Goal: Task Accomplishment & Management: Complete application form

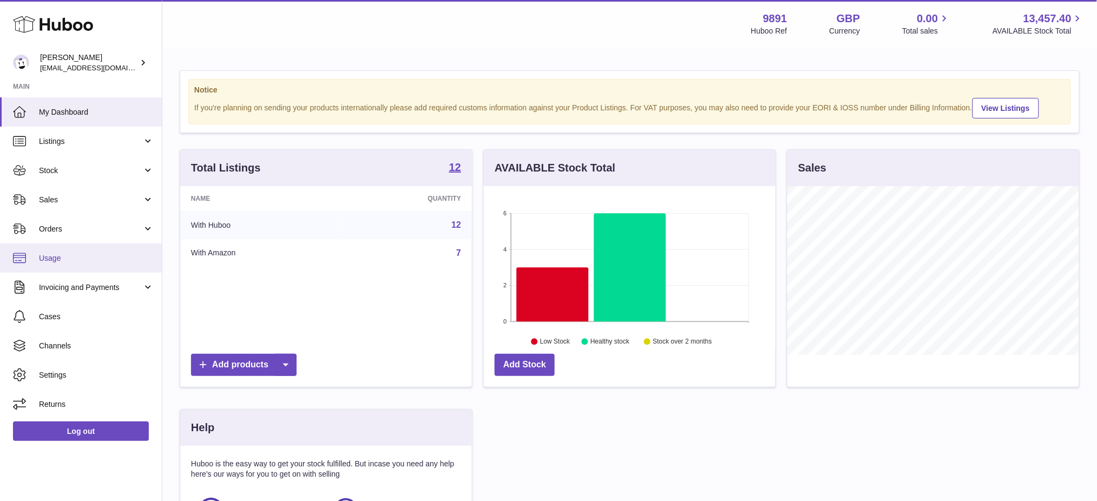
scroll to position [168, 292]
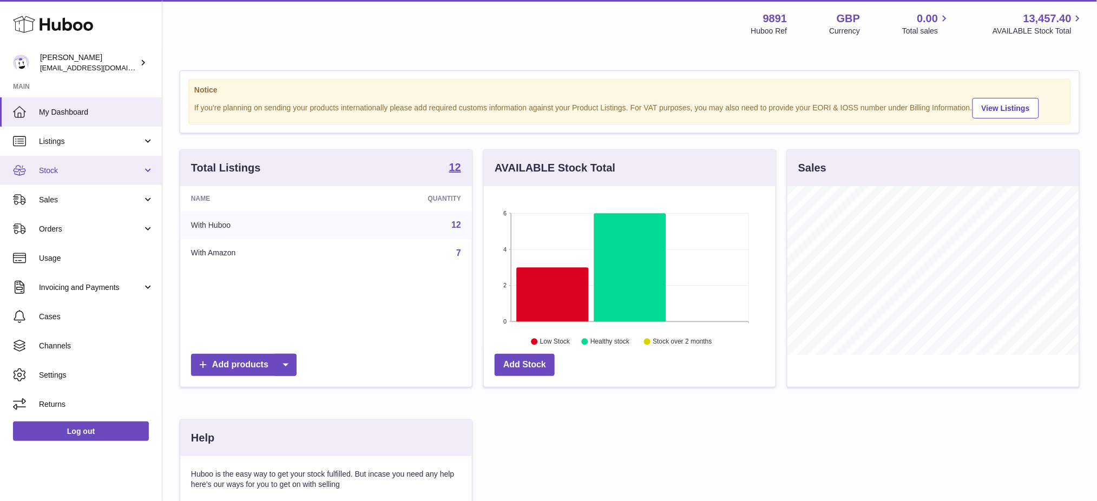
click at [70, 168] on span "Stock" at bounding box center [90, 171] width 103 height 10
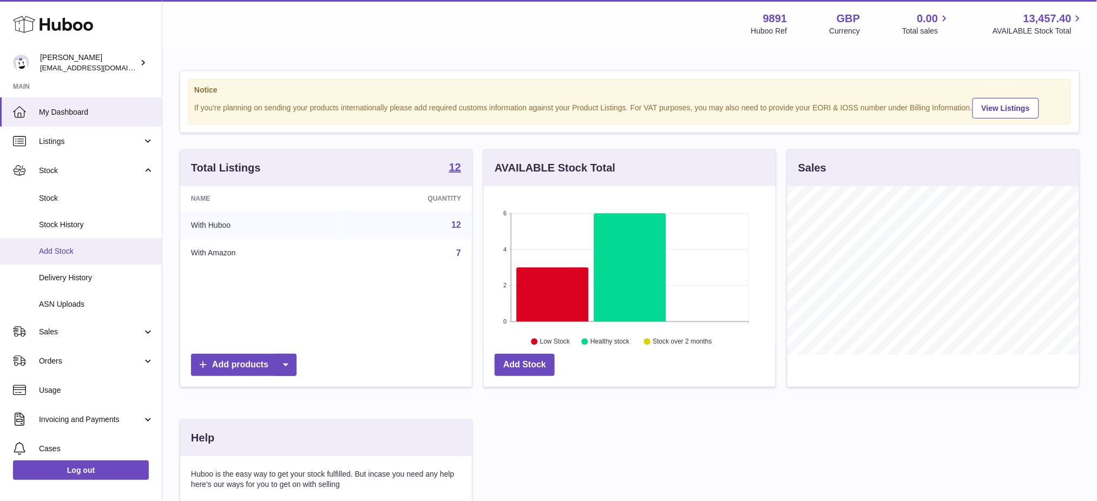
click at [91, 255] on span "Add Stock" at bounding box center [96, 251] width 115 height 10
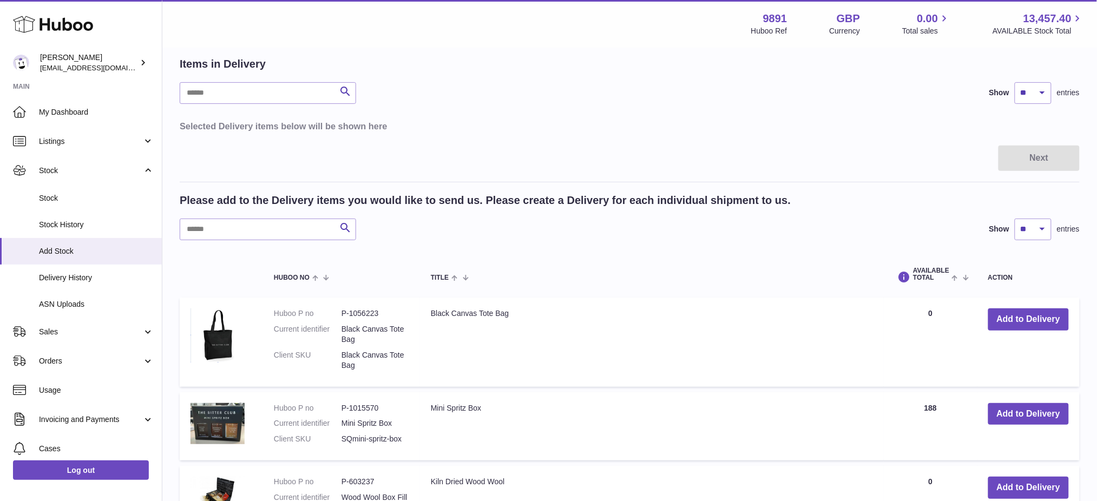
scroll to position [72, 0]
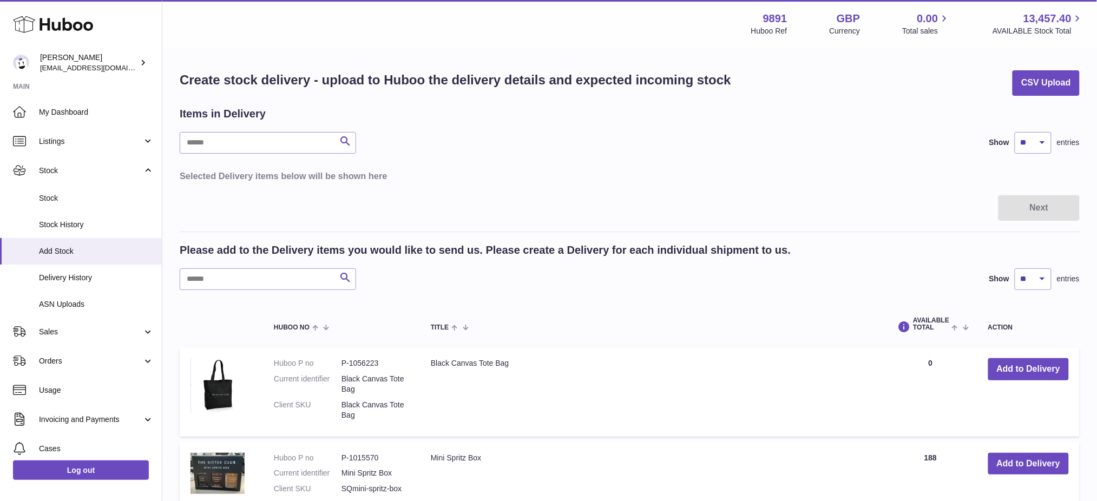
click at [634, 137] on div "Search Show ** ** ** *** entries" at bounding box center [630, 143] width 900 height 22
click at [62, 140] on span "Listings" at bounding box center [90, 141] width 103 height 10
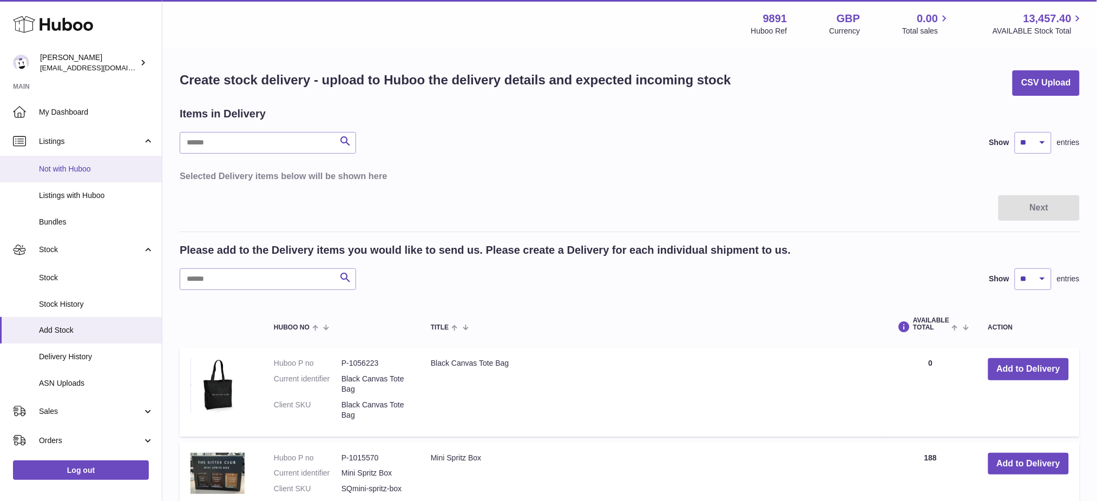
click at [67, 175] on link "Not with Huboo" at bounding box center [81, 169] width 162 height 27
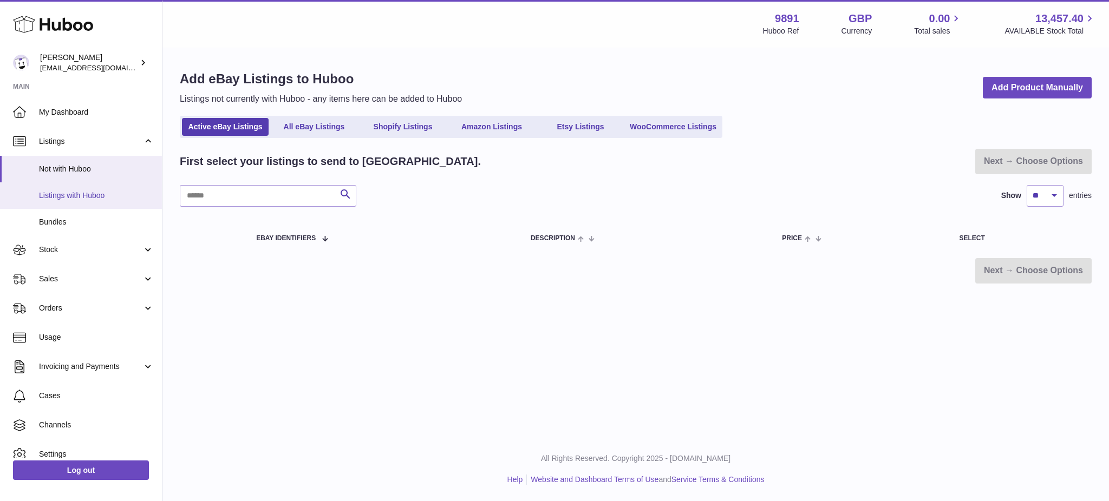
click at [93, 195] on span "Listings with Huboo" at bounding box center [96, 196] width 115 height 10
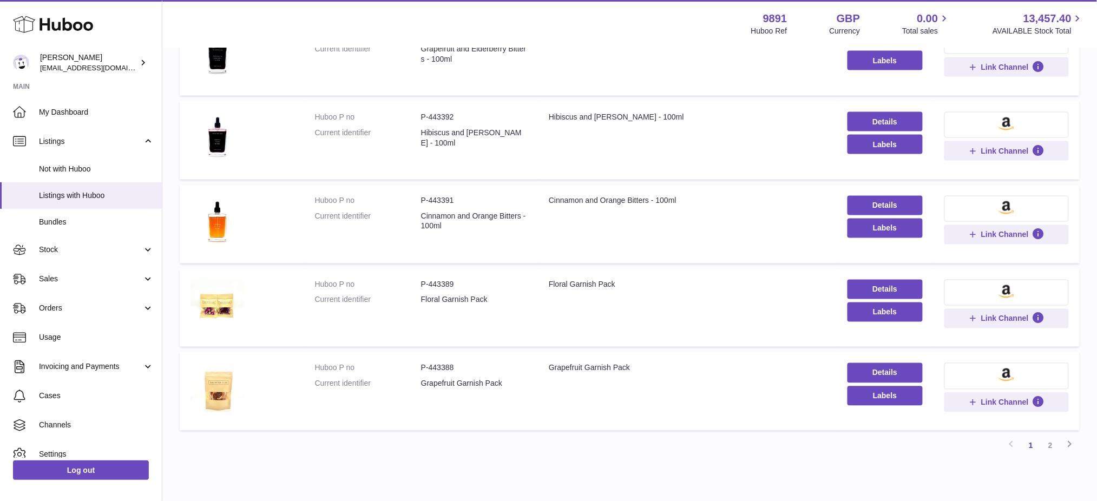
scroll to position [609, 0]
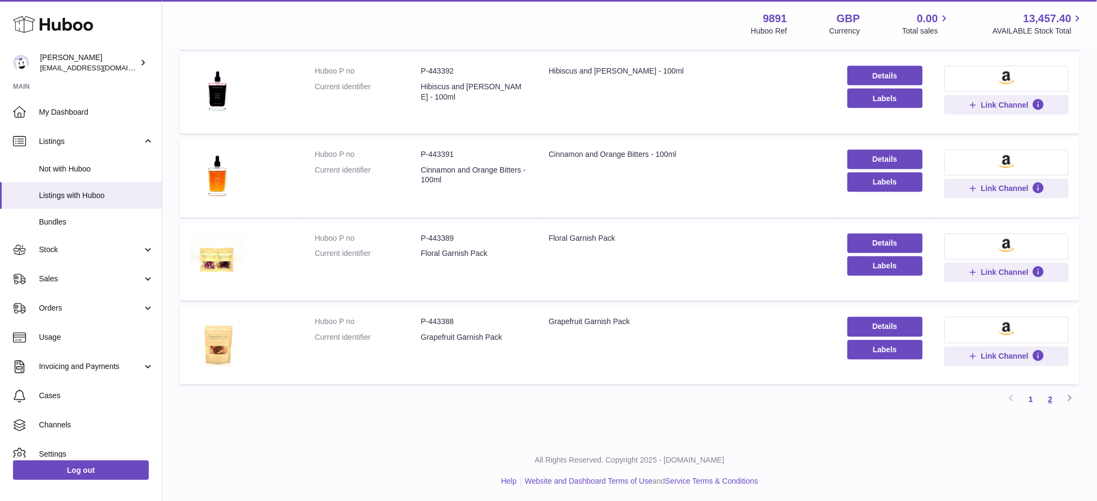
click at [1046, 394] on link "2" at bounding box center [1050, 399] width 19 height 19
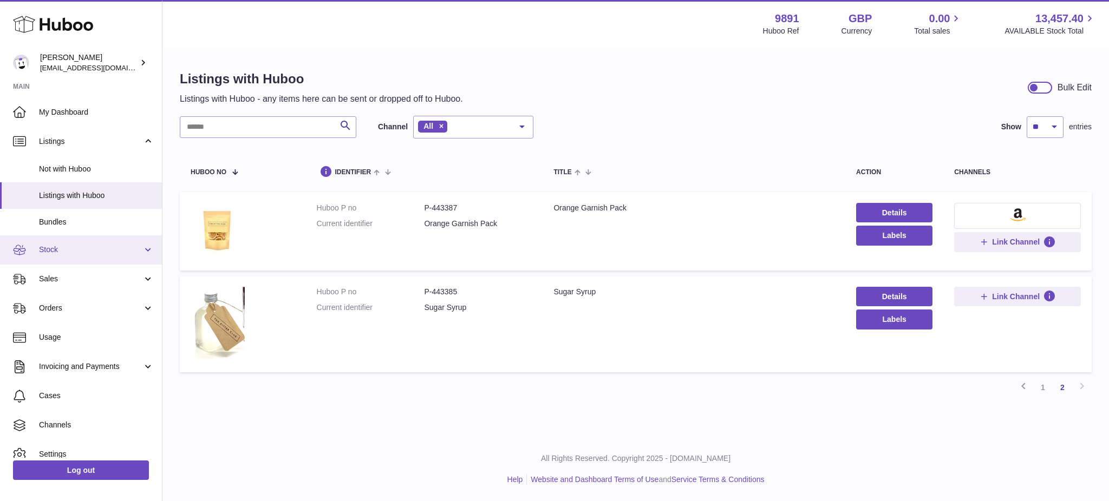
click at [77, 251] on span "Stock" at bounding box center [90, 250] width 103 height 10
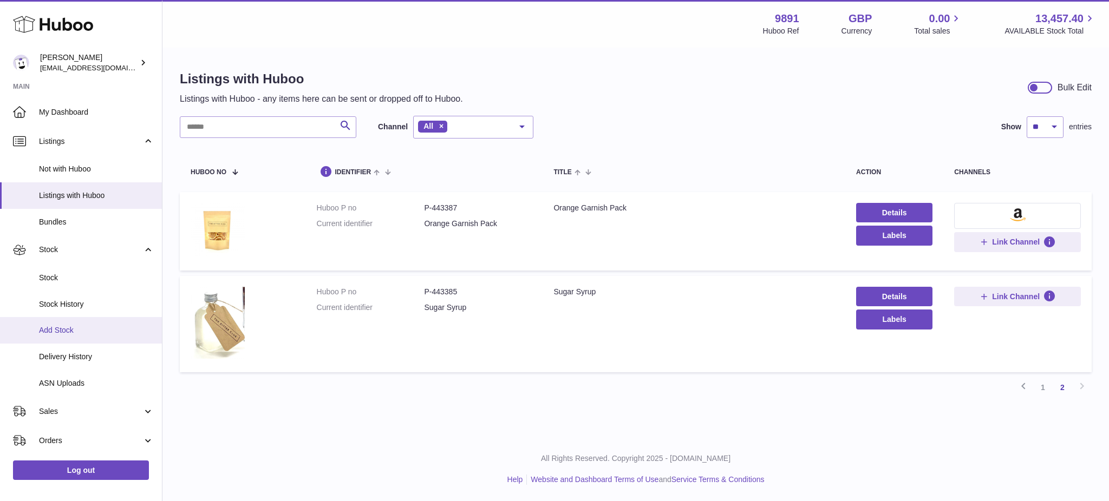
click at [74, 324] on link "Add Stock" at bounding box center [81, 330] width 162 height 27
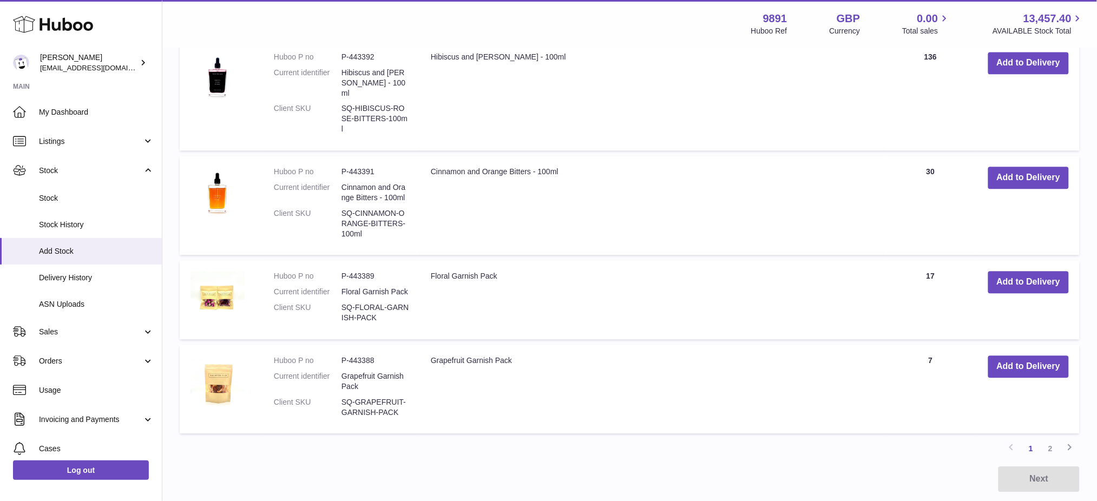
scroll to position [946, 0]
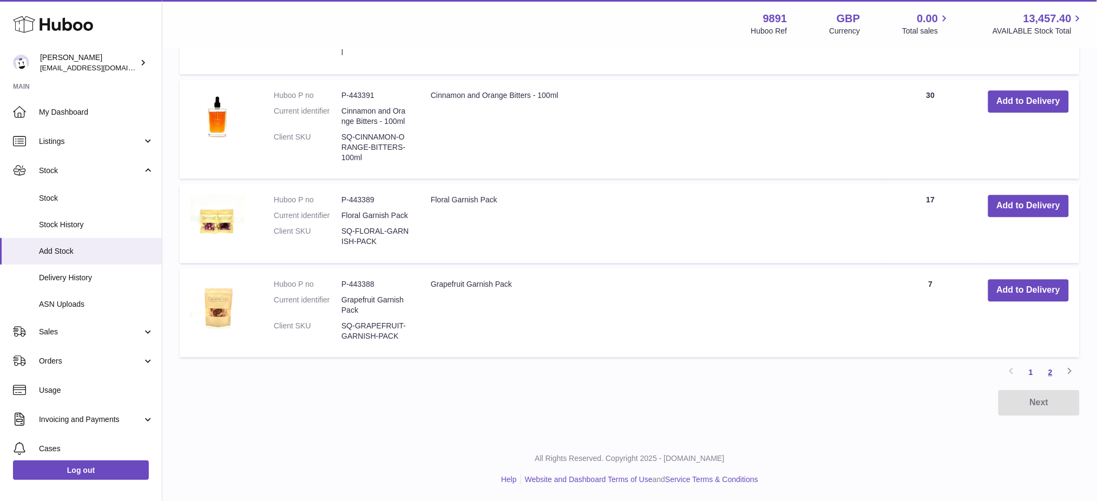
click at [1051, 373] on link "2" at bounding box center [1050, 372] width 19 height 19
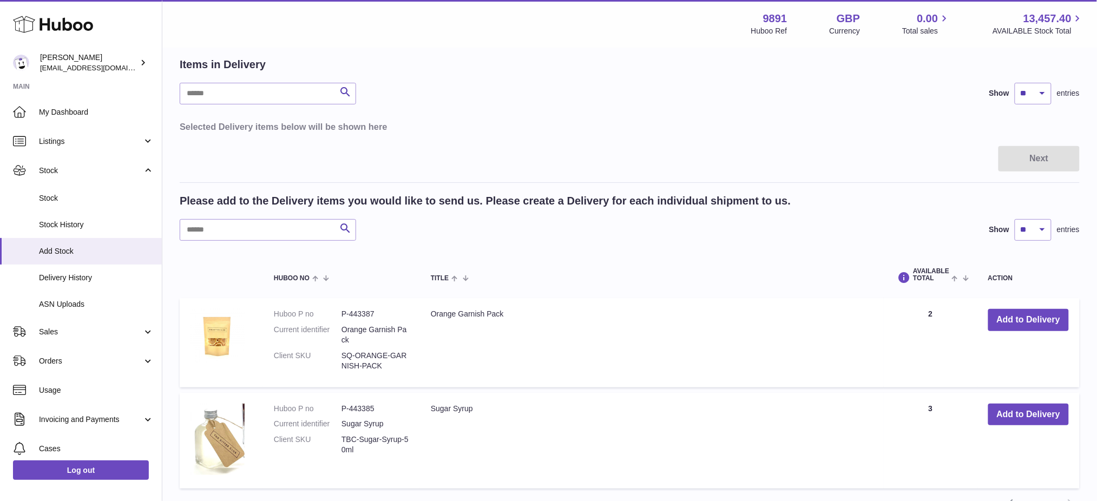
scroll to position [179, 0]
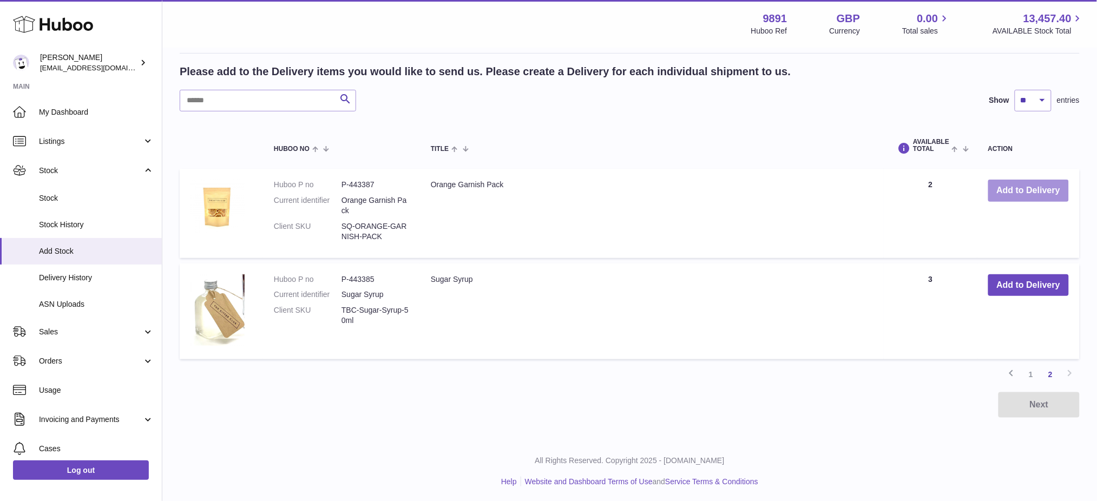
click at [1032, 180] on button "Add to Delivery" at bounding box center [1028, 191] width 81 height 22
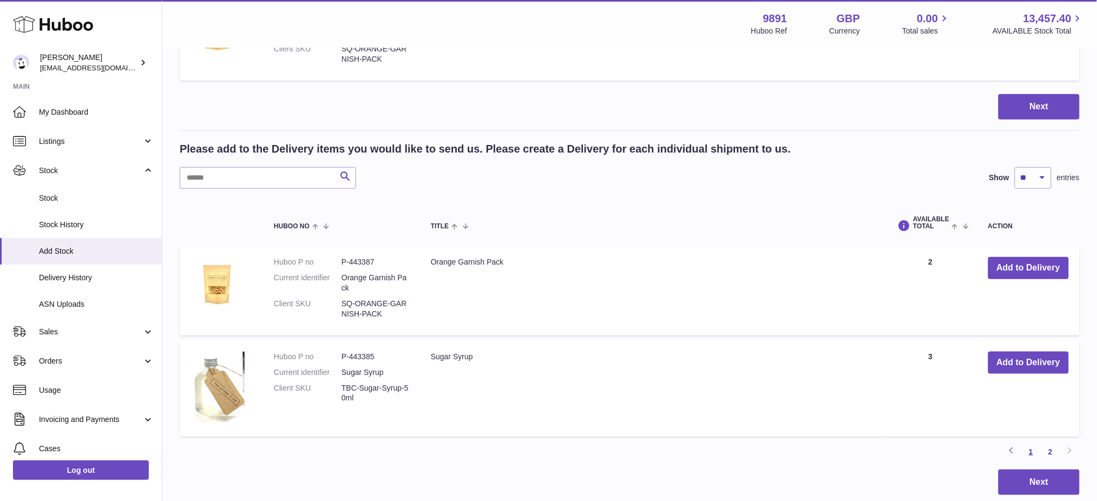
click at [1035, 451] on link "1" at bounding box center [1030, 451] width 19 height 19
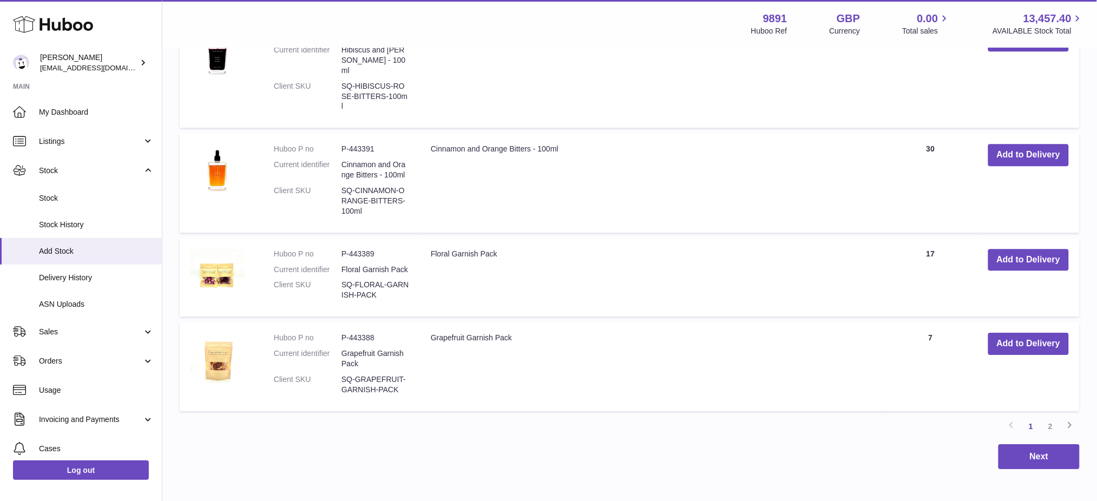
scroll to position [1059, 0]
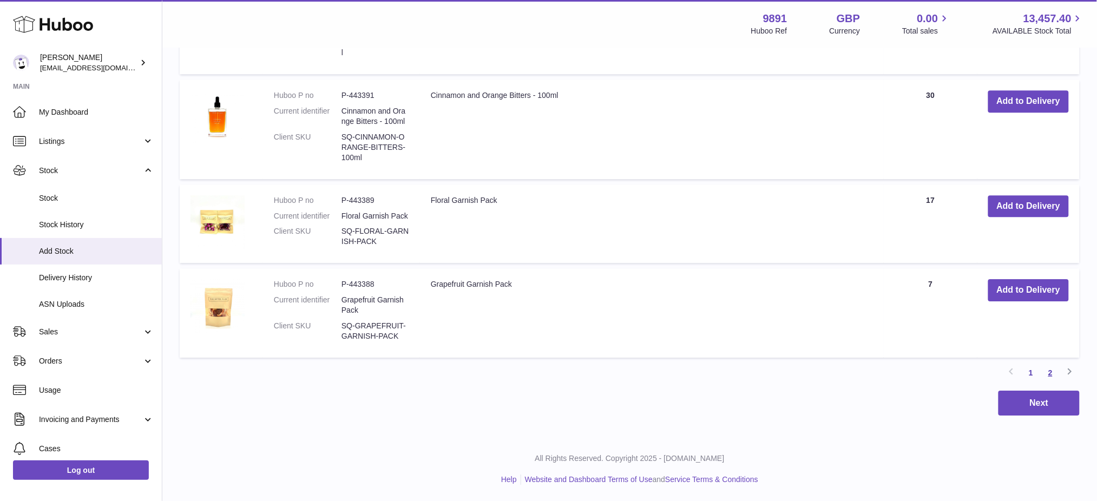
click at [1052, 377] on link "2" at bounding box center [1050, 372] width 19 height 19
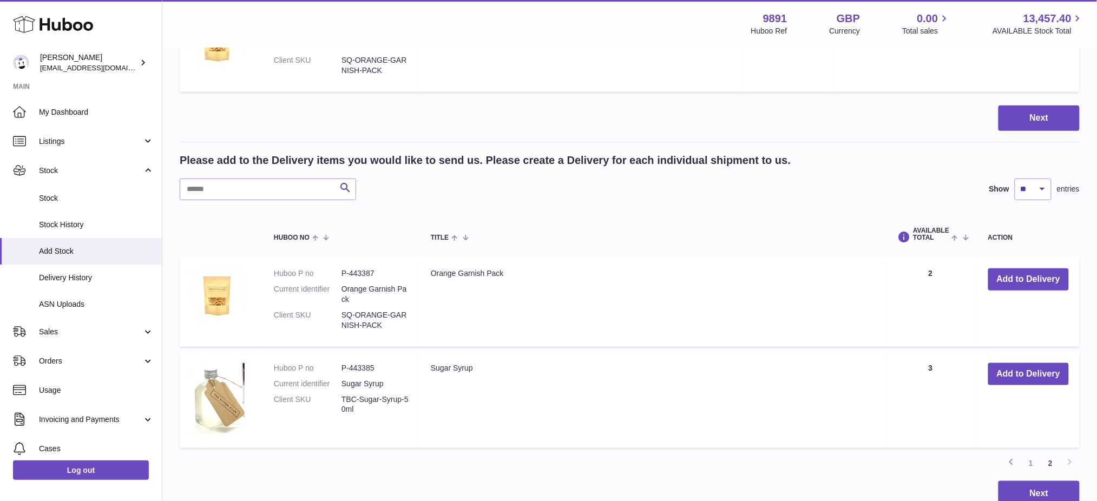
scroll to position [291, 0]
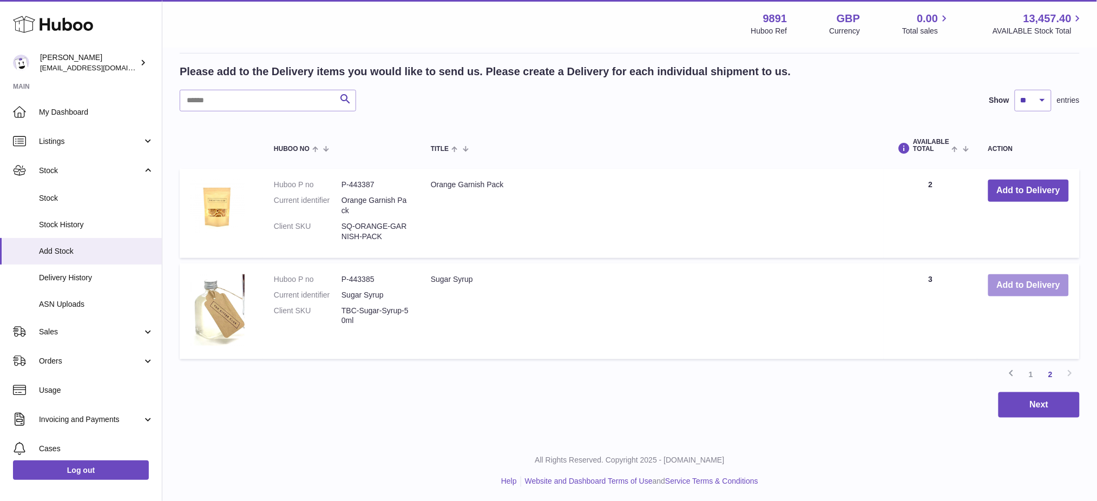
click at [1014, 281] on button "Add to Delivery" at bounding box center [1028, 285] width 81 height 22
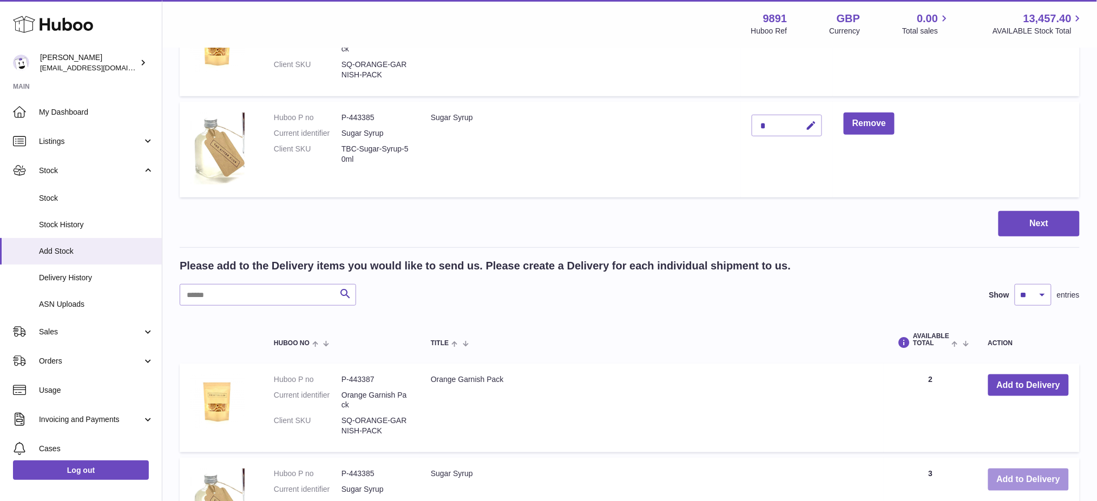
scroll to position [75, 0]
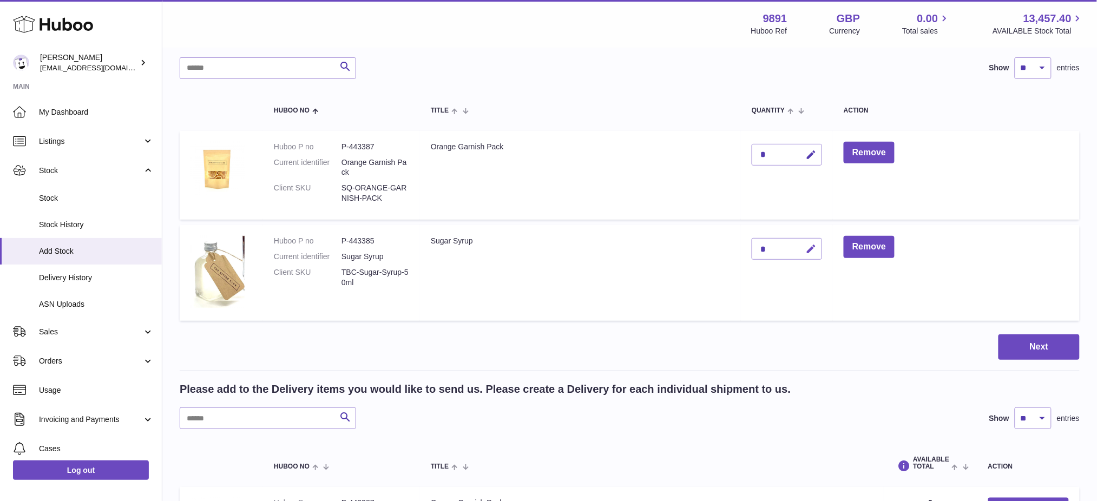
click at [808, 249] on button "button" at bounding box center [809, 249] width 25 height 22
type input "**"
click at [816, 248] on icon "submit" at bounding box center [812, 249] width 10 height 10
click at [816, 153] on icon "button" at bounding box center [810, 154] width 11 height 11
type input "**"
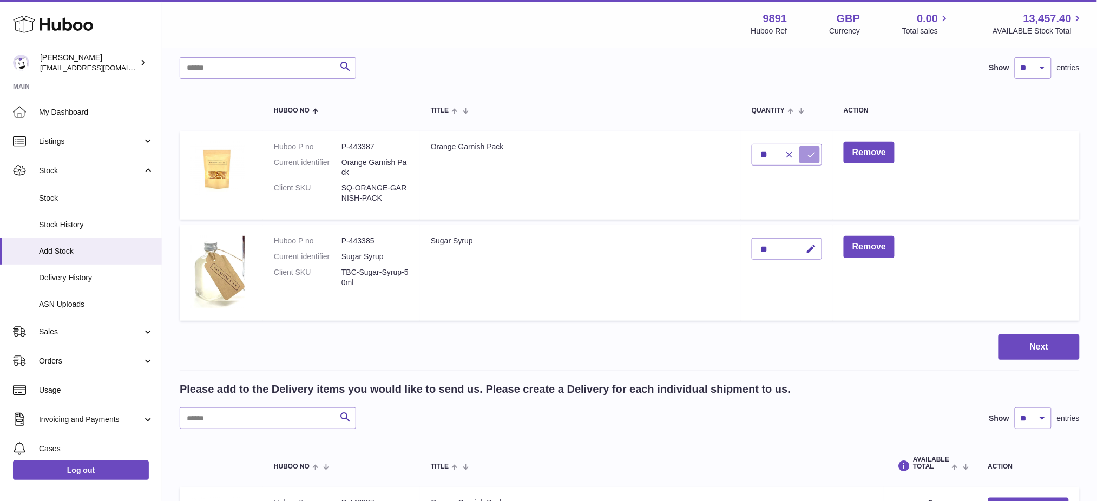
click at [816, 154] on icon "submit" at bounding box center [812, 155] width 10 height 10
click at [1026, 345] on button "Next" at bounding box center [1039, 347] width 81 height 25
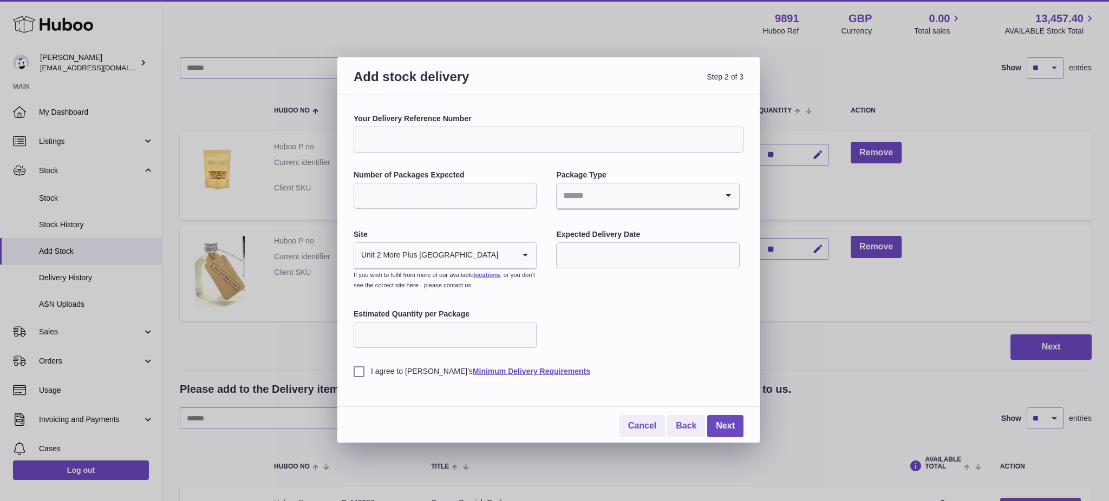
click at [483, 193] on input "Number of Packages Expected" at bounding box center [444, 196] width 183 height 26
click at [620, 327] on div "Your Delivery Reference Number Number of Packages Expected Package Type Loading…" at bounding box center [548, 245] width 390 height 263
click at [644, 198] on input "Search for option" at bounding box center [636, 195] width 160 height 25
click at [607, 261] on li "Boxes" at bounding box center [647, 269] width 181 height 22
click at [471, 196] on input "Number of Packages Expected" at bounding box center [444, 196] width 183 height 26
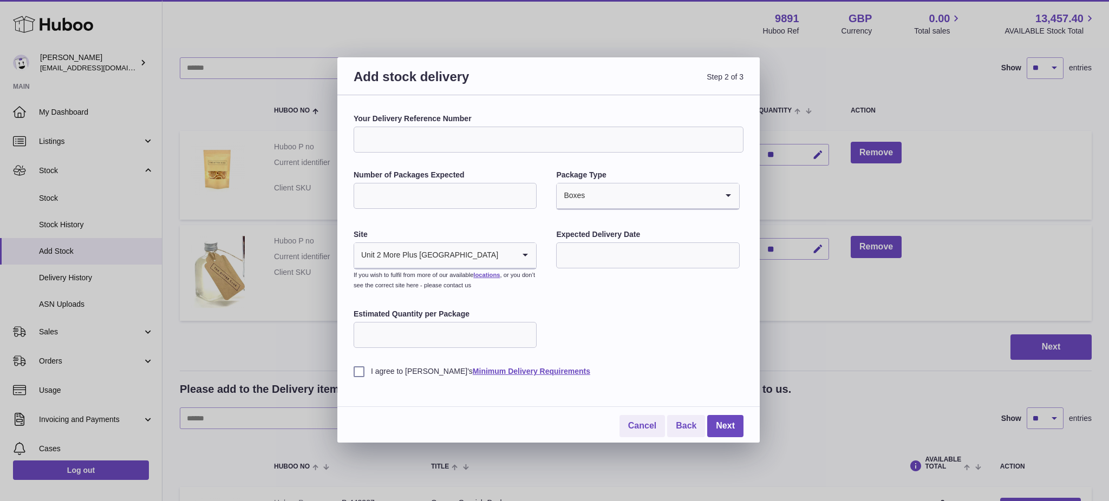
type input "*"
click at [615, 285] on div "Your Delivery Reference Number Number of Packages Expected * Package Type Boxes…" at bounding box center [548, 245] width 390 height 263
click at [596, 254] on input "text" at bounding box center [647, 255] width 183 height 26
click at [715, 283] on icon "button" at bounding box center [709, 281] width 13 height 13
click at [574, 324] on span "1" at bounding box center [572, 323] width 19 height 19
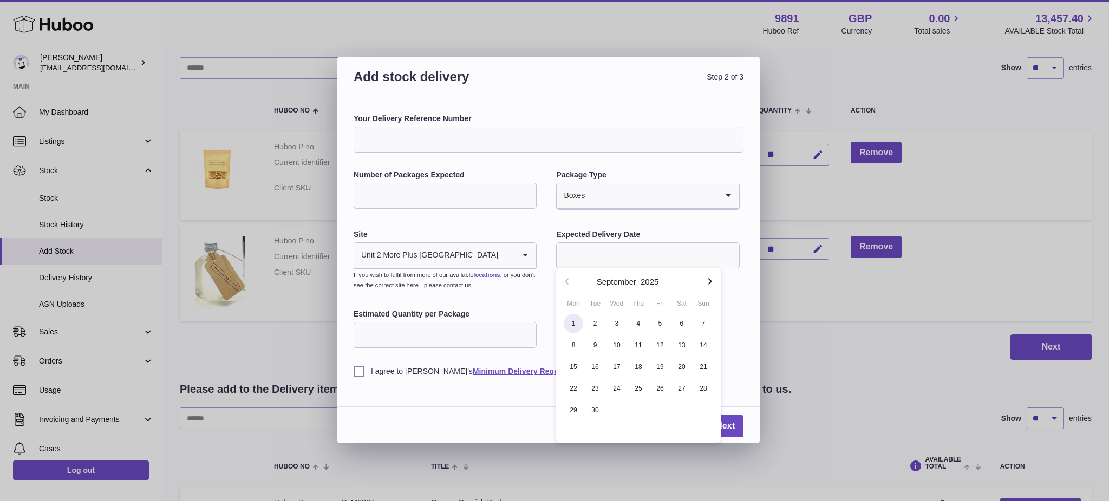
type input "**********"
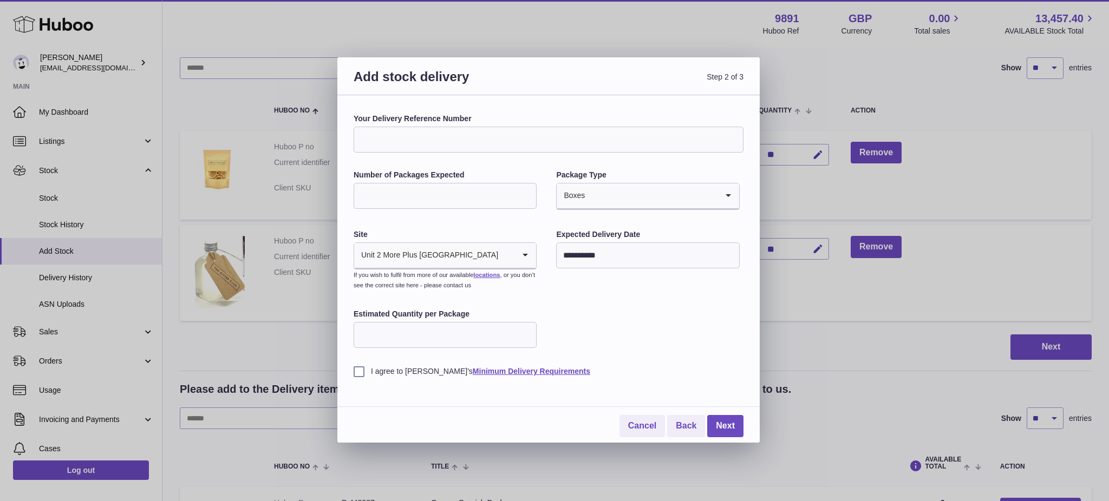
click at [489, 341] on input "Estimated Quantity per Package" at bounding box center [444, 335] width 183 height 26
click at [777, 11] on div "**********" at bounding box center [554, 250] width 1109 height 501
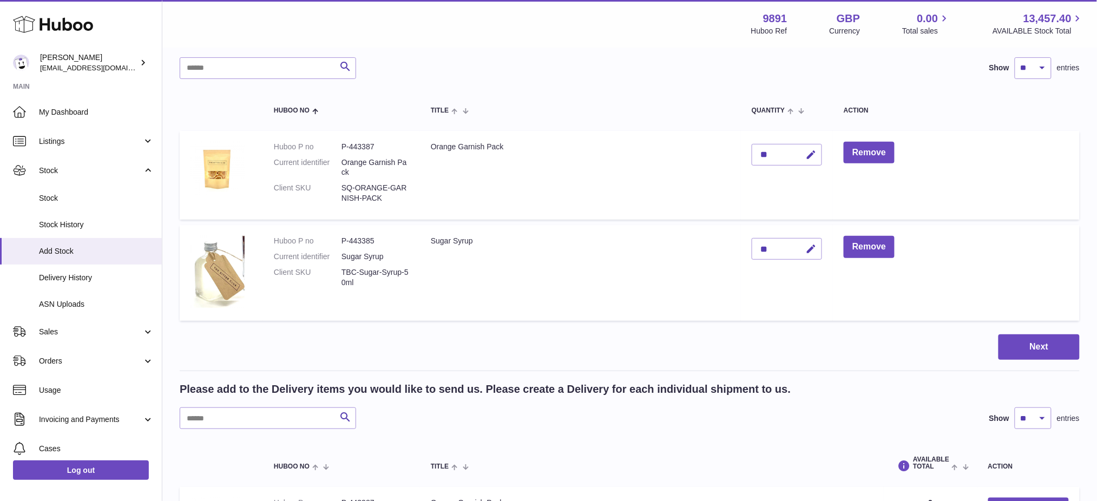
click at [769, 24] on strong "9891" at bounding box center [775, 18] width 24 height 15
copy strong "9891"
click at [1027, 356] on button "Next" at bounding box center [1039, 347] width 81 height 25
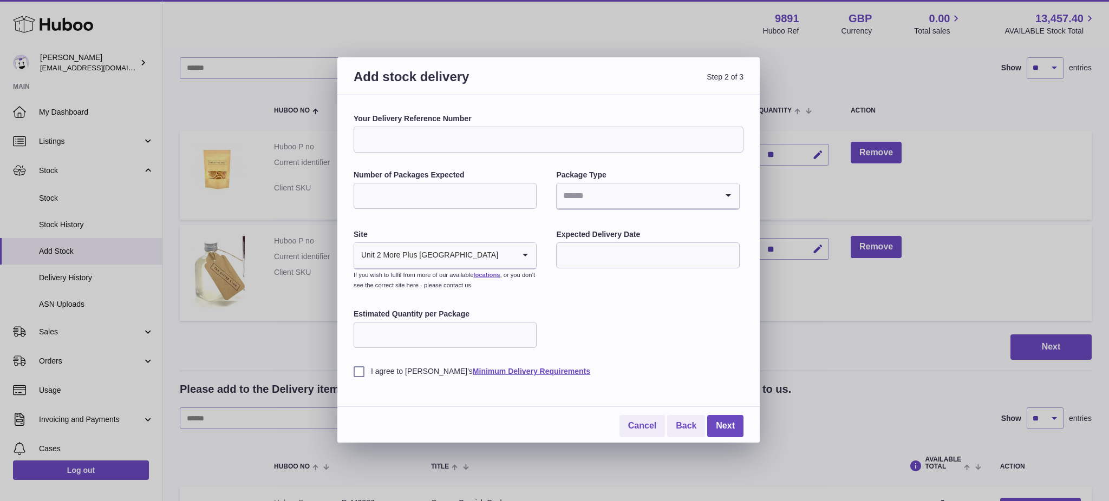
click at [454, 193] on input "Number of Packages Expected" at bounding box center [444, 196] width 183 height 26
click at [513, 166] on div "Your Delivery Reference Number Number of Packages Expected Package Type Loading…" at bounding box center [548, 245] width 390 height 263
click at [588, 190] on input "Search for option" at bounding box center [636, 195] width 160 height 25
click at [593, 234] on li "Unknown" at bounding box center [647, 225] width 181 height 22
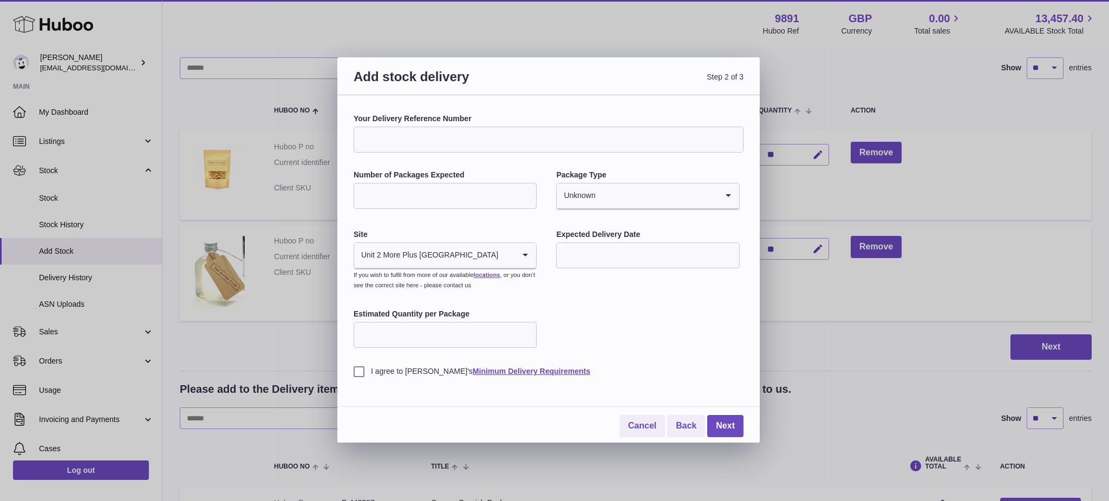
click at [484, 199] on input "Number of Packages Expected" at bounding box center [444, 196] width 183 height 26
type input "*"
click at [384, 323] on input "Estimated Quantity per Package" at bounding box center [444, 335] width 183 height 26
type input "*"
click at [586, 260] on input "text" at bounding box center [647, 255] width 183 height 26
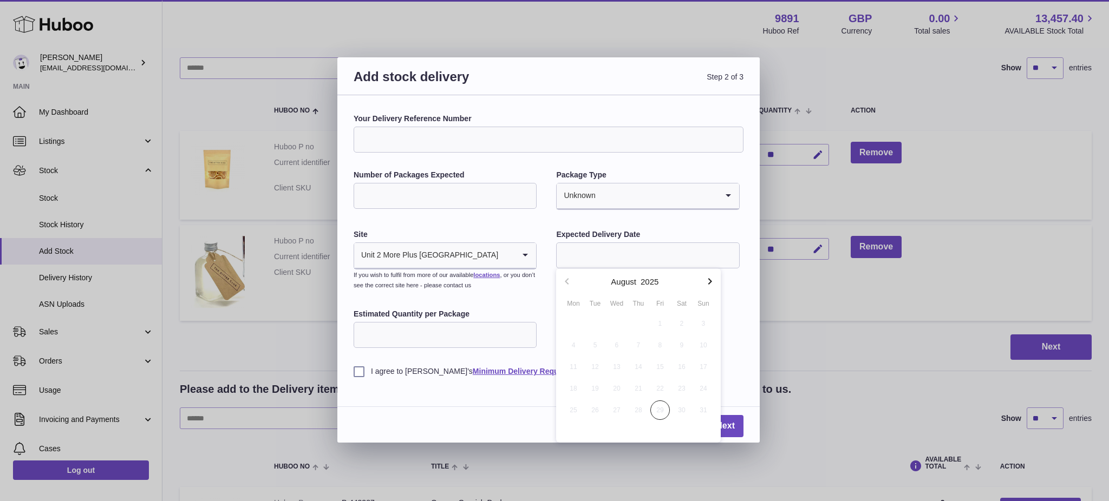
click at [705, 288] on button "button" at bounding box center [710, 281] width 22 height 26
click at [576, 325] on span "1" at bounding box center [572, 323] width 19 height 19
type input "**********"
click at [737, 421] on link "Next" at bounding box center [725, 426] width 36 height 22
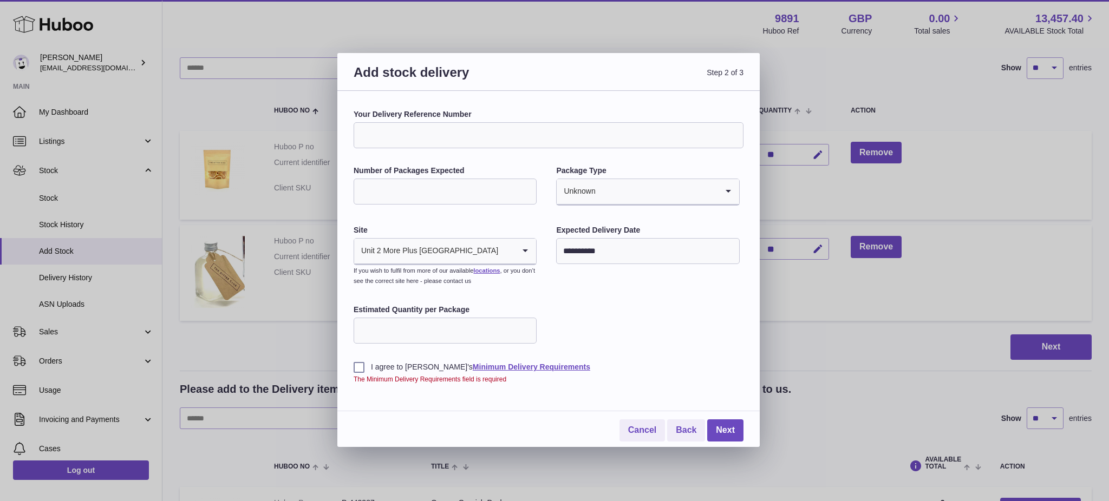
click at [356, 367] on label "I agree to Huboo's Minimum Delivery Requirements" at bounding box center [548, 367] width 390 height 10
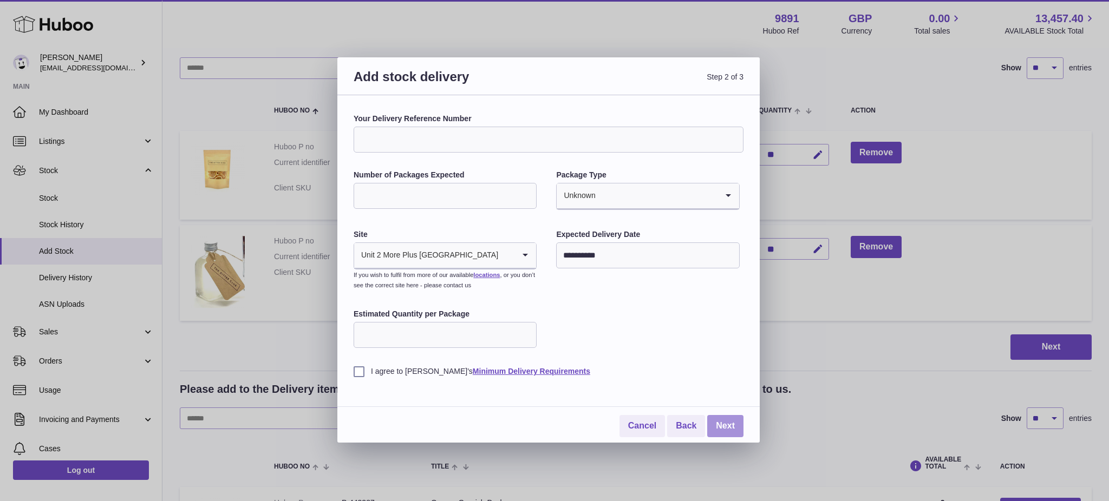
click at [727, 431] on link "Next" at bounding box center [725, 426] width 36 height 22
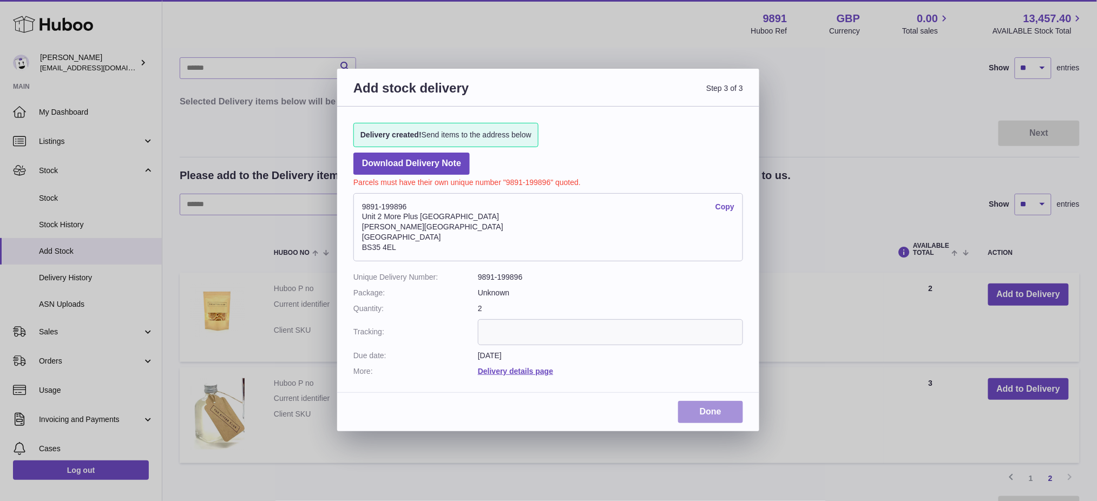
click at [702, 407] on link "Done" at bounding box center [710, 412] width 65 height 22
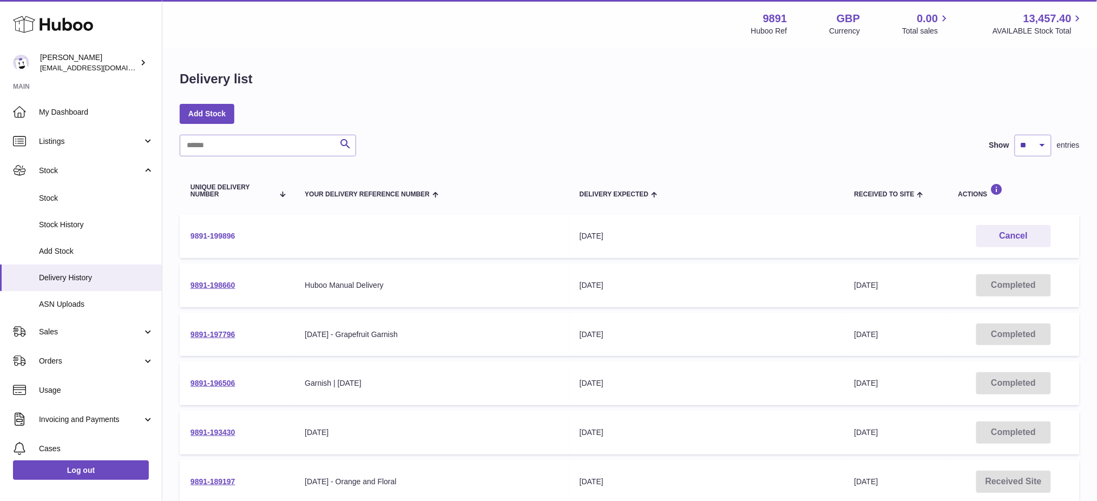
click at [219, 234] on link "9891-199896" at bounding box center [213, 236] width 45 height 9
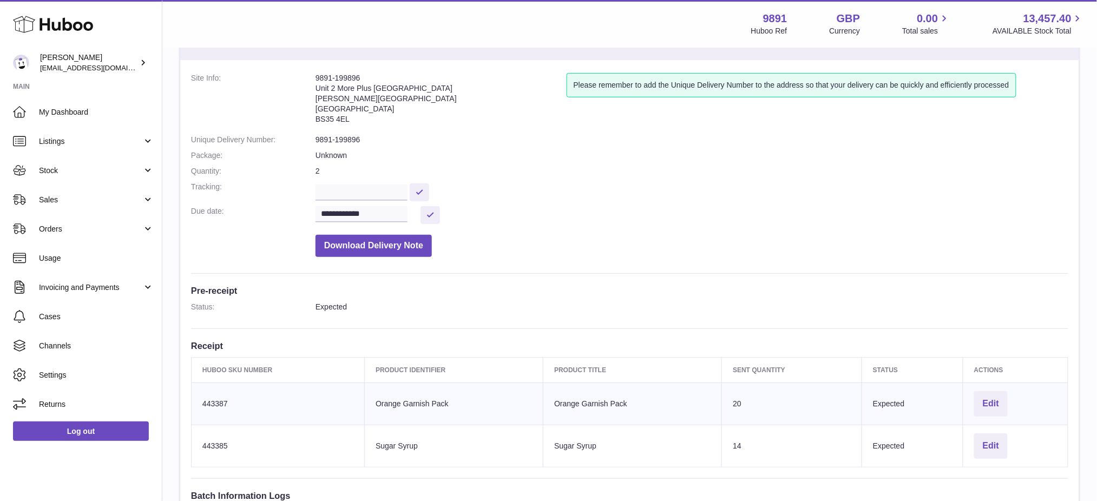
scroll to position [72, 0]
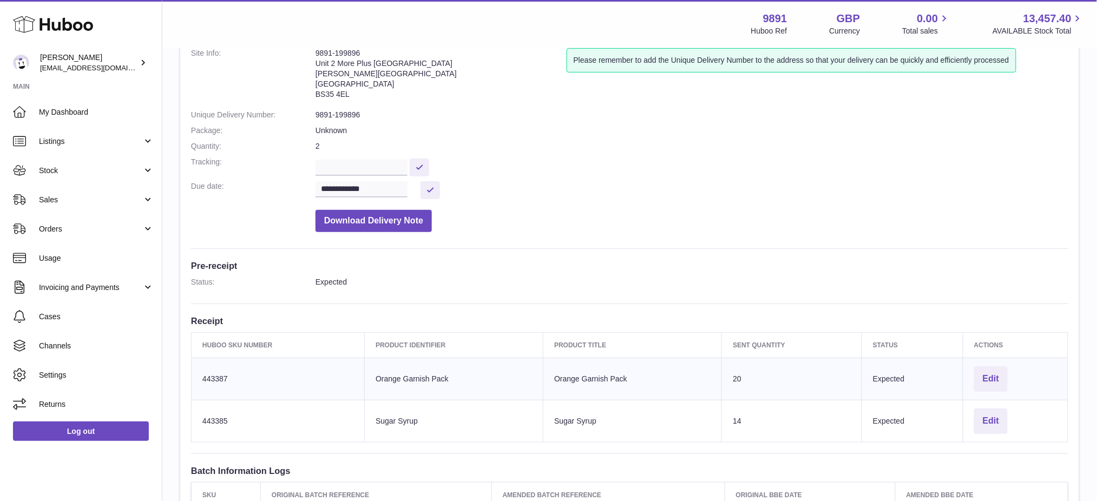
drag, startPoint x: 356, startPoint y: 50, endPoint x: 317, endPoint y: 51, distance: 38.4
click at [317, 51] on address "9891-199896 Unit 2 [GEOGRAPHIC_DATA][STREET_ADDRESS][PERSON_NAME]" at bounding box center [441, 76] width 251 height 56
copy address "9891-199896"
drag, startPoint x: 5, startPoint y: 468, endPoint x: 11, endPoint y: 460, distance: 10.0
click at [5, 468] on div "[PERSON_NAME] [EMAIL_ADDRESS][DOMAIN_NAME] Main My Dashboard Listings Not with …" at bounding box center [81, 250] width 162 height 501
